Goal: Check status: Check status

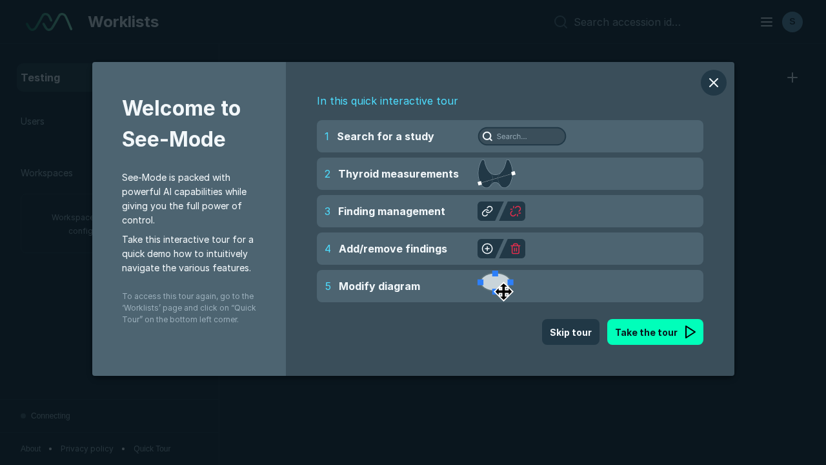
scroll to position [3524, 5375]
